Goal: Task Accomplishment & Management: Check status

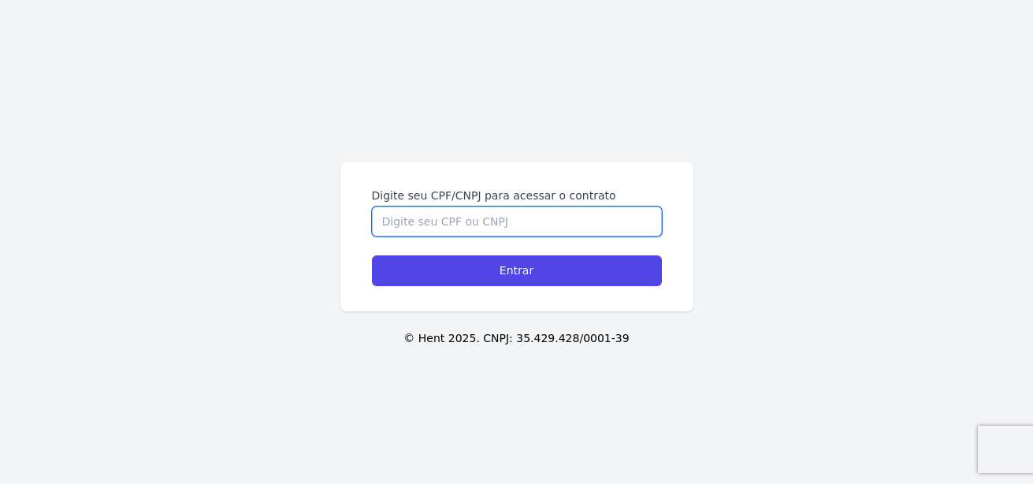
click at [491, 225] on input "Digite seu CPF/CNPJ para acessar o contrato" at bounding box center [517, 222] width 290 height 30
type input "05512526774"
click at [372, 255] on input "Entrar" at bounding box center [517, 270] width 290 height 31
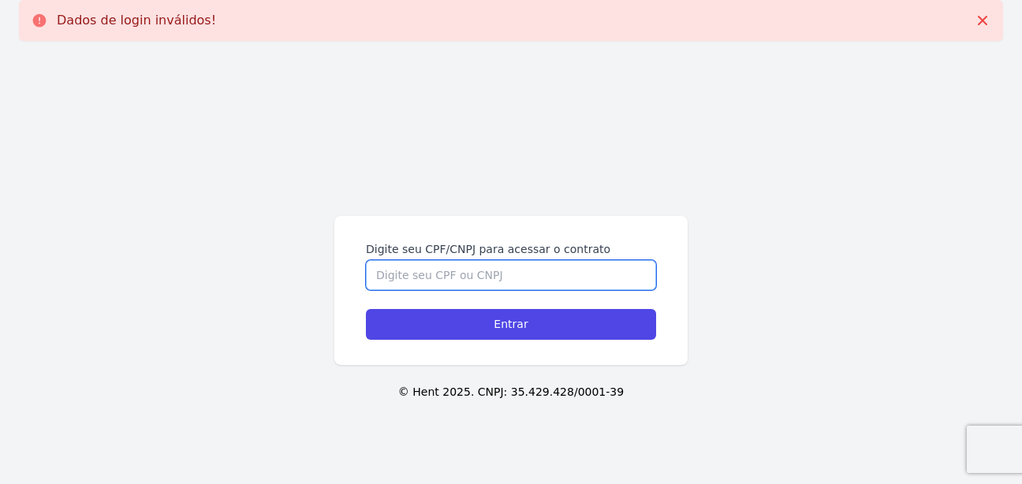
click at [449, 273] on input "Digite seu CPF/CNPJ para acessar o contrato" at bounding box center [511, 275] width 290 height 30
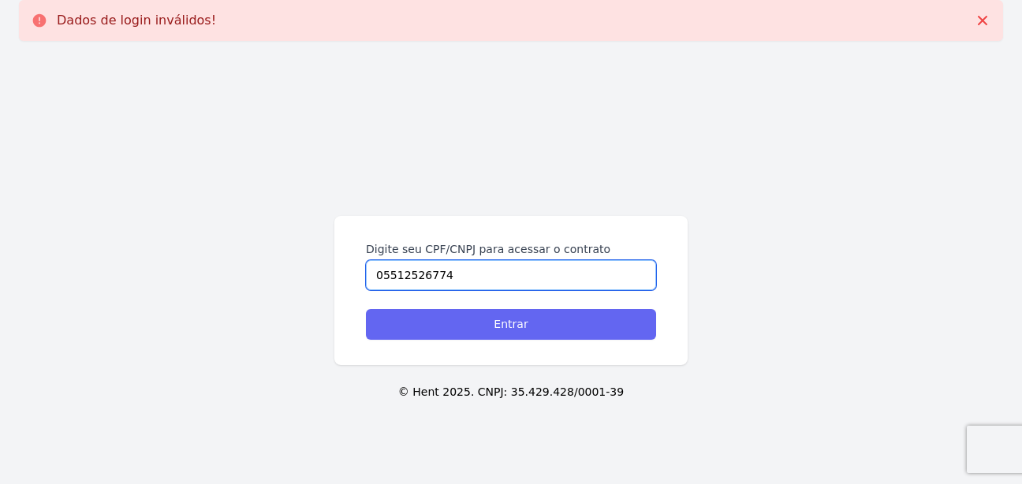
type input "05512526774"
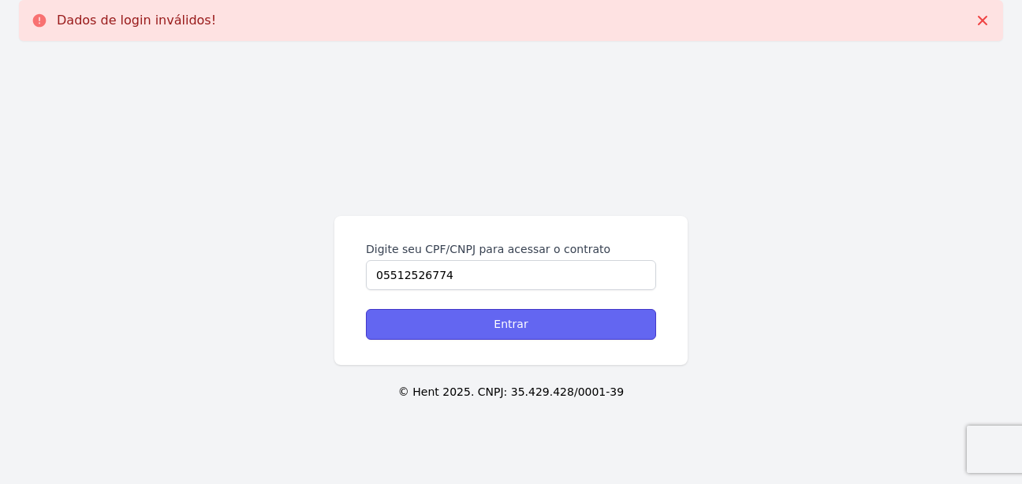
click at [482, 323] on input "Entrar" at bounding box center [511, 324] width 290 height 31
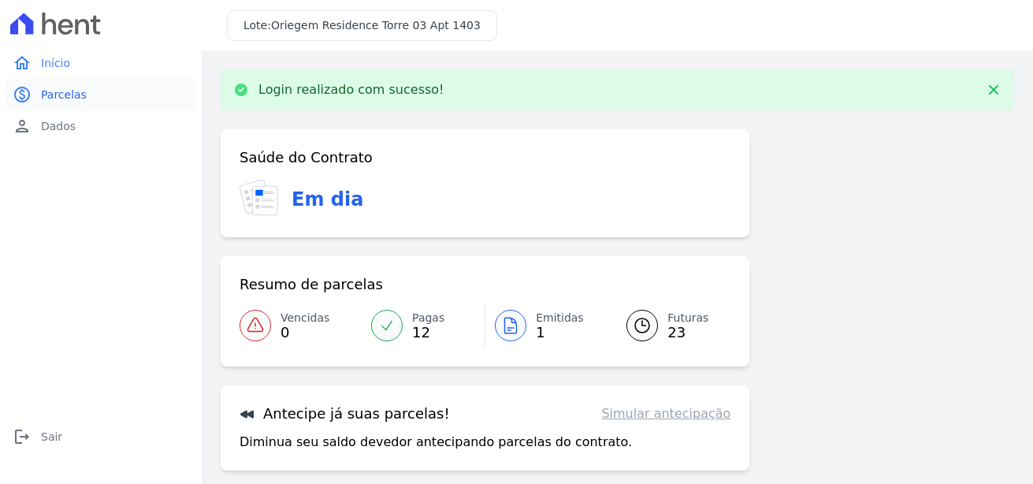
click at [51, 99] on span "Parcelas" at bounding box center [64, 95] width 46 height 16
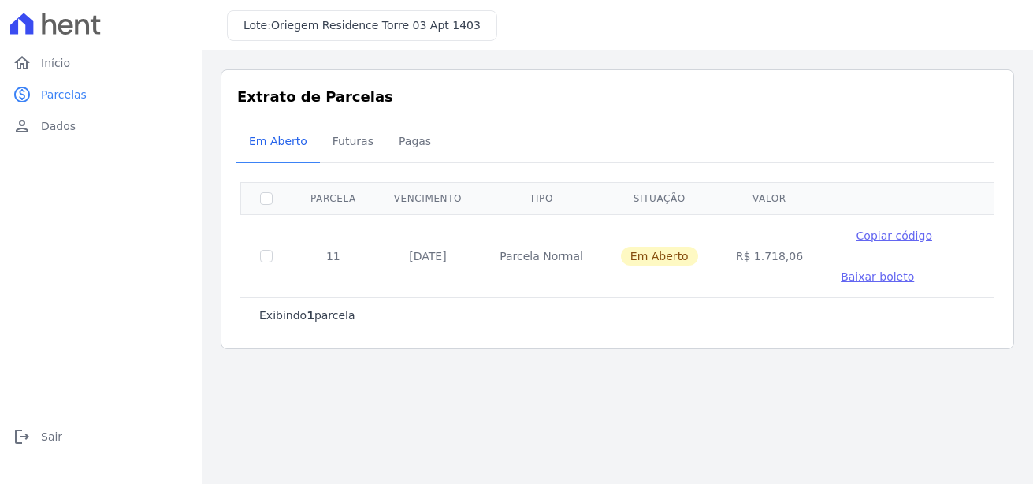
click at [847, 278] on span "Baixar boleto" at bounding box center [877, 276] width 73 height 13
click at [352, 145] on span "Futuras" at bounding box center [353, 141] width 60 height 32
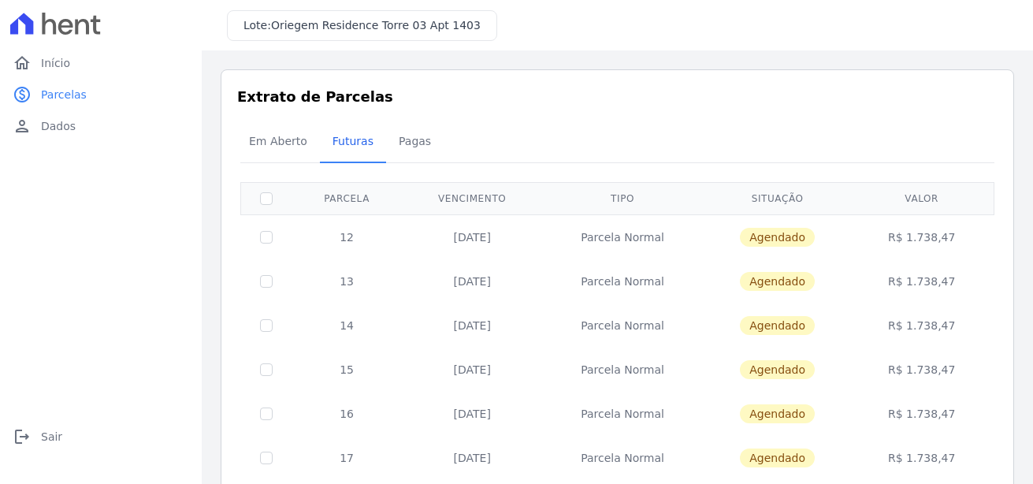
drag, startPoint x: 322, startPoint y: 200, endPoint x: 882, endPoint y: 409, distance: 597.3
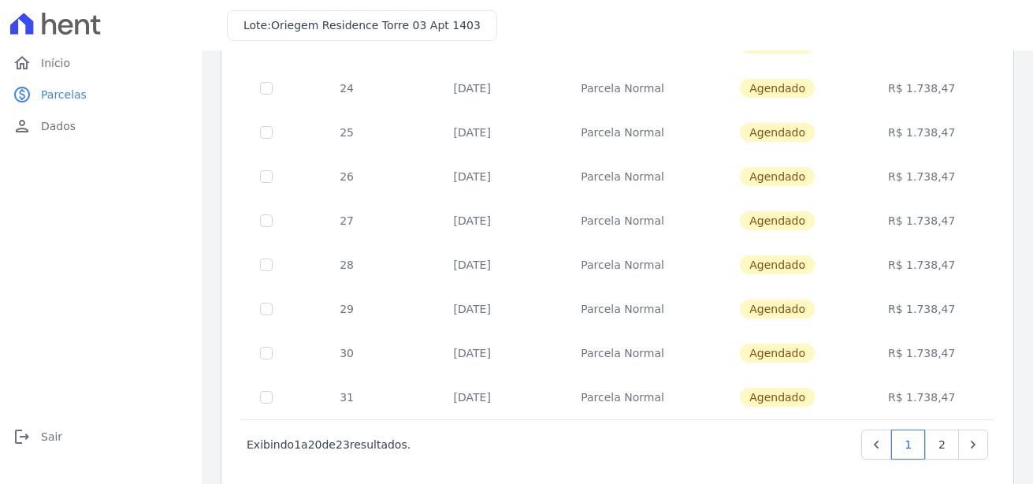
scroll to position [705, 0]
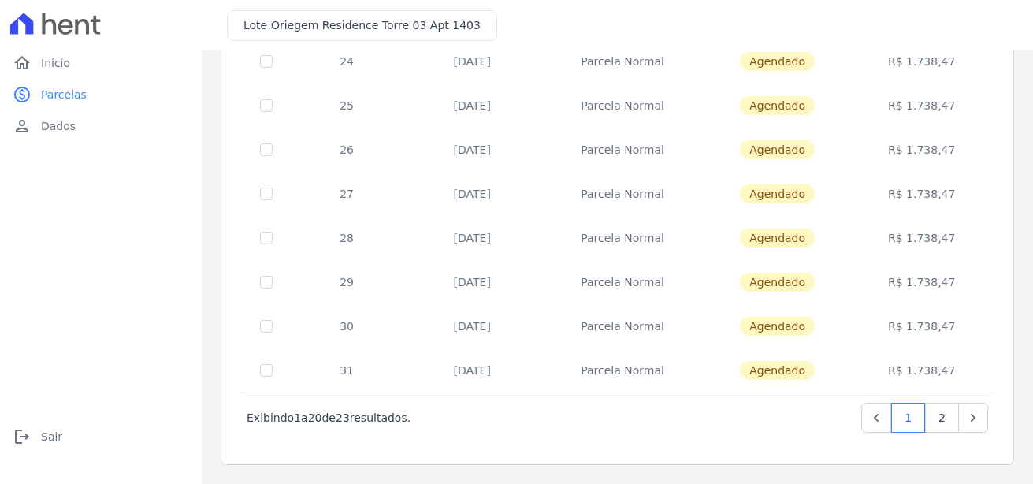
click at [954, 370] on td "R$ 1.738,47" at bounding box center [922, 370] width 140 height 44
copy table "Parcela Vencimento Tipo Situação Valor 12 10/10/2025 Parcela Normal Agendado R$…"
click at [930, 419] on link "2" at bounding box center [942, 418] width 34 height 30
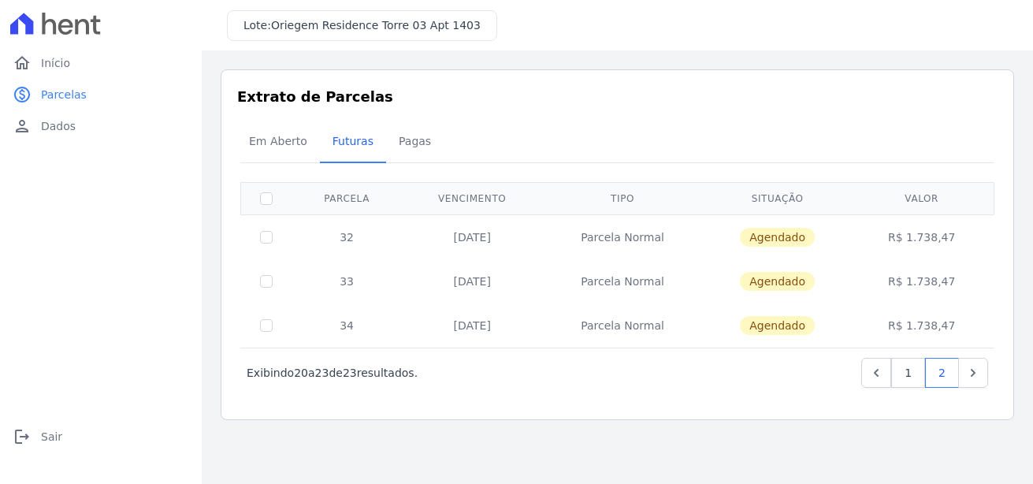
drag, startPoint x: 337, startPoint y: 229, endPoint x: 952, endPoint y: 326, distance: 623.2
click at [958, 326] on tbody "32 10/06/2027 Parcela Normal Agendado R$ 1.738,47 33 10/07/2027 Parcela Normal …" at bounding box center [618, 280] width 754 height 133
copy tbody "32 10/06/2027 Parcela Normal Agendado R$ 1.738,47 33 10/07/2027 Parcela Normal …"
